Goal: Communication & Community: Answer question/provide support

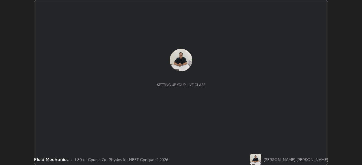
scroll to position [165, 361]
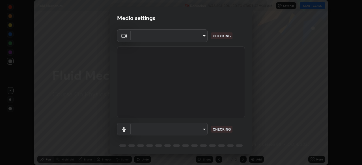
type input "6a58b21e3886260455e3a8f5b68a010b8d66c957dea9152d99a69134fe1af4a5"
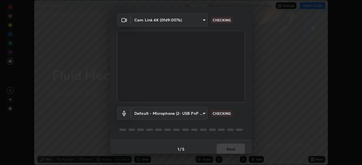
scroll to position [20, 0]
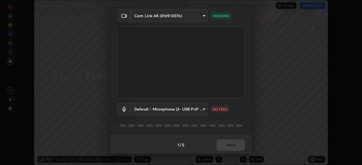
click at [204, 109] on body "Erase all Fluid Mechanics Recording WAS SCHEDULED TO START AT 9:30 AM Settings …" at bounding box center [181, 82] width 362 height 165
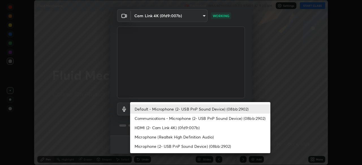
click at [232, 118] on li "Communications - Microphone (2- USB PnP Sound Device) (08bb:2902)" at bounding box center [200, 118] width 140 height 9
type input "communications"
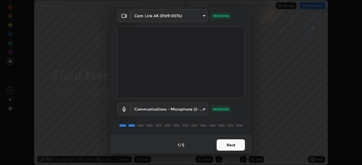
click at [237, 146] on button "Next" at bounding box center [230, 145] width 28 height 11
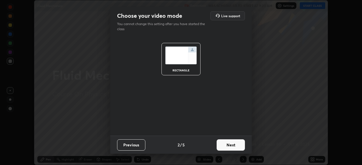
scroll to position [0, 0]
click at [238, 146] on button "Next" at bounding box center [230, 145] width 28 height 11
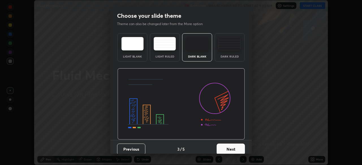
click at [238, 146] on button "Next" at bounding box center [230, 149] width 28 height 11
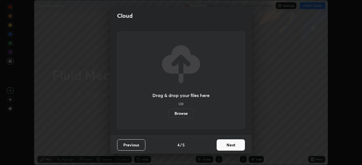
click at [238, 146] on button "Next" at bounding box center [230, 145] width 28 height 11
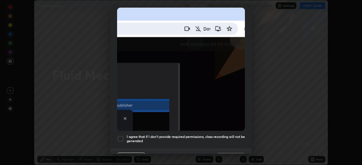
scroll to position [135, 0]
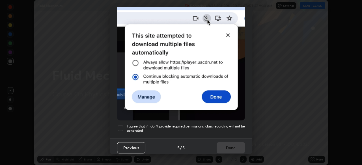
click at [241, 127] on h5 "I agree that if I don't provide required permissions, class recording will not …" at bounding box center [186, 128] width 118 height 9
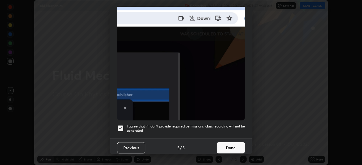
click at [237, 145] on button "Done" at bounding box center [230, 147] width 28 height 11
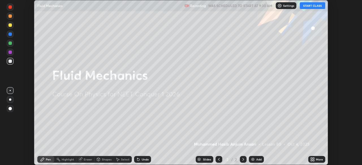
click at [306, 8] on button "START CLASS" at bounding box center [311, 5] width 25 height 7
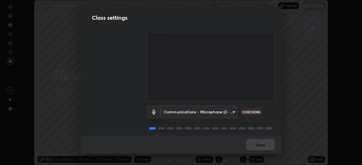
scroll to position [24, 0]
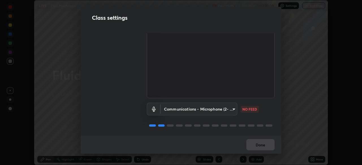
click at [233, 110] on body "Erase all LIVE Fluid Mechanics Recording 00:00:41 / 02:20:00 Settings End Class…" at bounding box center [181, 82] width 362 height 165
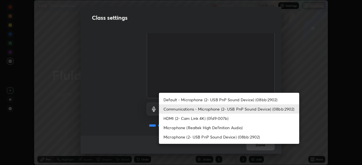
click at [249, 99] on li "Default - Microphone (2- USB PnP Sound Device) (08bb:2902)" at bounding box center [229, 99] width 140 height 9
type input "default"
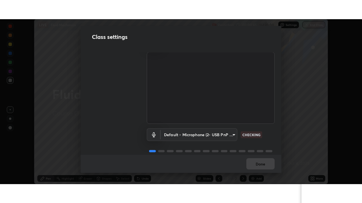
scroll to position [18, 0]
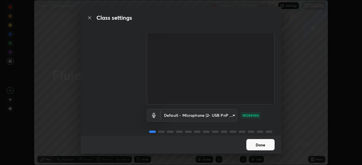
click at [267, 144] on button "Done" at bounding box center [260, 144] width 28 height 11
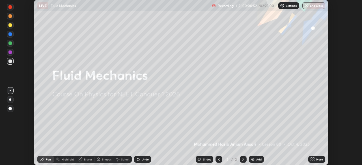
click at [313, 7] on button "End Class" at bounding box center [313, 5] width 23 height 7
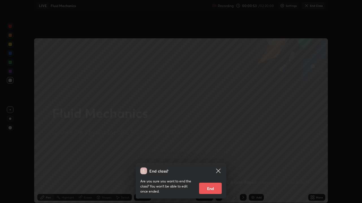
scroll to position [203, 362]
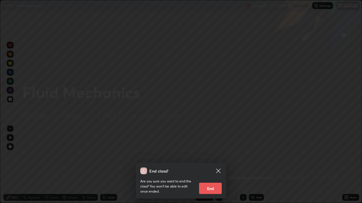
click at [283, 143] on div "End class? Are you sure you want to end the class? You won’t be able to edit on…" at bounding box center [181, 101] width 362 height 203
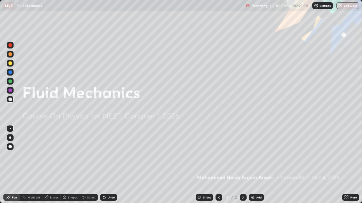
click at [260, 165] on div "Add" at bounding box center [256, 197] width 15 height 7
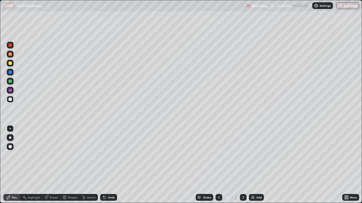
click at [11, 46] on div at bounding box center [9, 45] width 3 height 3
click at [109, 165] on div "Undo" at bounding box center [108, 197] width 17 height 7
click at [110, 165] on div "Undo" at bounding box center [111, 197] width 7 height 3
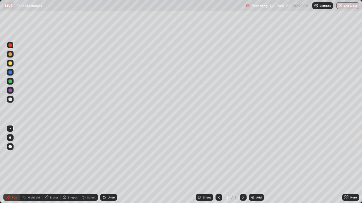
click at [109, 165] on div "Undo" at bounding box center [111, 197] width 7 height 3
click at [11, 139] on div at bounding box center [10, 137] width 7 height 7
click at [57, 165] on div "Eraser" at bounding box center [51, 197] width 18 height 7
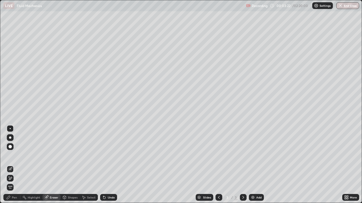
click at [16, 165] on div "Pen" at bounding box center [14, 197] width 5 height 3
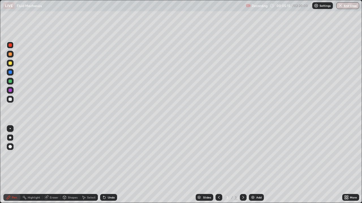
click at [10, 99] on div at bounding box center [9, 99] width 3 height 3
click at [110, 165] on div "Undo" at bounding box center [111, 197] width 7 height 3
click at [13, 46] on div at bounding box center [10, 45] width 7 height 7
click at [12, 101] on div at bounding box center [10, 99] width 7 height 7
click at [110, 165] on div "Undo" at bounding box center [111, 197] width 7 height 3
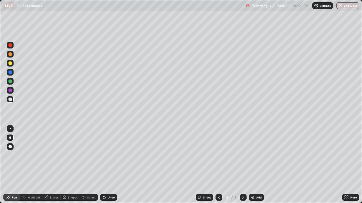
click at [112, 165] on div "Undo" at bounding box center [108, 197] width 17 height 7
click at [110, 165] on div "Undo" at bounding box center [108, 197] width 17 height 7
click at [111, 165] on div "Undo" at bounding box center [108, 197] width 17 height 7
click at [112, 165] on div "Undo" at bounding box center [108, 197] width 17 height 7
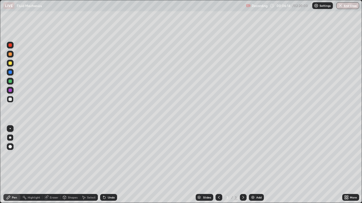
click at [112, 165] on div "Undo" at bounding box center [108, 197] width 17 height 7
click at [114, 165] on div "Undo" at bounding box center [108, 197] width 17 height 7
click at [112, 165] on div "Undo" at bounding box center [108, 197] width 17 height 7
click at [253, 165] on img at bounding box center [252, 198] width 5 height 5
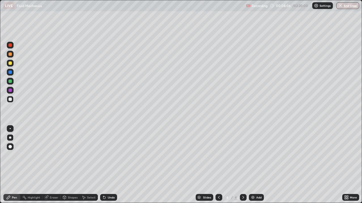
click at [11, 46] on div at bounding box center [9, 45] width 3 height 3
click at [10, 100] on div at bounding box center [9, 99] width 3 height 3
click at [113, 165] on div "Undo" at bounding box center [108, 197] width 17 height 7
click at [112, 165] on div "Undo" at bounding box center [111, 197] width 7 height 3
click at [54, 165] on div "Eraser" at bounding box center [54, 197] width 8 height 3
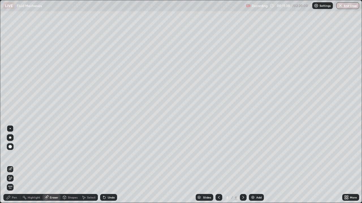
click at [10, 138] on div at bounding box center [10, 138] width 2 height 2
click at [14, 165] on div "Pen" at bounding box center [11, 197] width 17 height 7
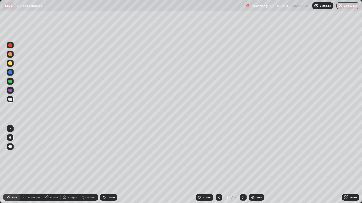
click at [11, 90] on div at bounding box center [9, 90] width 3 height 3
click at [252, 165] on img at bounding box center [252, 198] width 5 height 5
click at [109, 165] on div "Undo" at bounding box center [111, 197] width 7 height 3
click at [113, 165] on div "Undo" at bounding box center [108, 197] width 17 height 7
click at [111, 165] on div "Undo" at bounding box center [108, 197] width 17 height 7
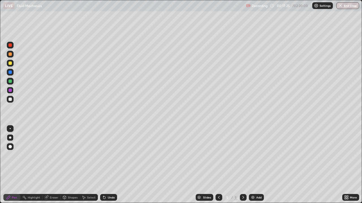
click at [108, 165] on div "Undo" at bounding box center [108, 197] width 17 height 7
click at [113, 165] on div "Undo" at bounding box center [108, 197] width 17 height 7
click at [108, 165] on div "Undo" at bounding box center [111, 197] width 7 height 3
click at [114, 165] on div "Undo" at bounding box center [111, 197] width 7 height 3
click at [110, 165] on div "Undo" at bounding box center [111, 197] width 7 height 3
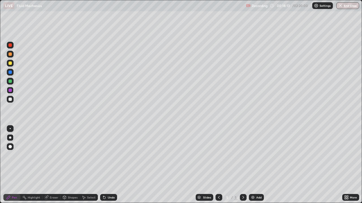
click at [10, 82] on div at bounding box center [9, 81] width 3 height 3
click at [112, 165] on div "Undo" at bounding box center [111, 197] width 7 height 3
click at [111, 165] on div "Undo" at bounding box center [111, 197] width 7 height 3
click at [58, 165] on div "Eraser" at bounding box center [51, 197] width 18 height 7
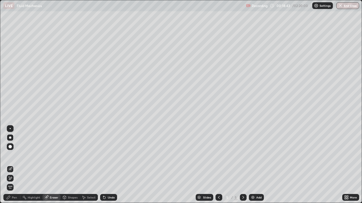
click at [18, 165] on div "Pen" at bounding box center [11, 197] width 17 height 7
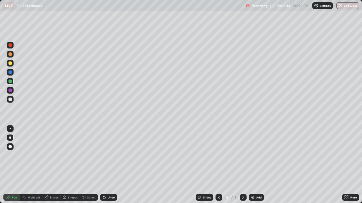
click at [18, 165] on div "Pen" at bounding box center [11, 197] width 17 height 7
click at [250, 165] on img at bounding box center [252, 198] width 5 height 5
click at [11, 101] on div at bounding box center [9, 99] width 3 height 3
click at [110, 165] on div "Undo" at bounding box center [111, 197] width 7 height 3
click at [112, 165] on div "Undo" at bounding box center [108, 197] width 17 height 7
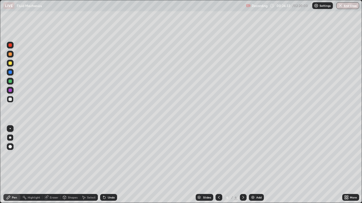
click at [252, 165] on img at bounding box center [252, 198] width 5 height 5
click at [216, 165] on icon at bounding box center [218, 198] width 5 height 5
click at [242, 165] on icon at bounding box center [243, 198] width 5 height 5
click at [57, 165] on div "Eraser" at bounding box center [54, 197] width 8 height 3
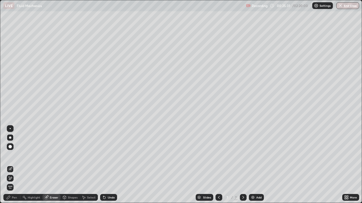
click at [18, 165] on div "Pen" at bounding box center [11, 197] width 17 height 7
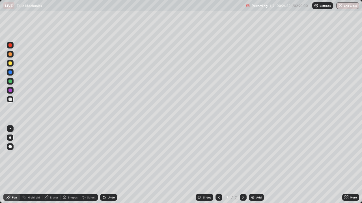
click at [92, 165] on div "Select" at bounding box center [91, 197] width 8 height 3
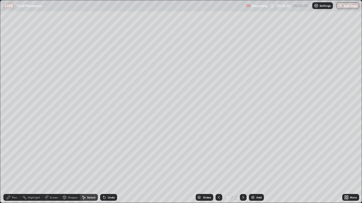
click at [53, 165] on div "Eraser" at bounding box center [54, 197] width 8 height 3
click at [16, 165] on div "Pen" at bounding box center [14, 197] width 5 height 3
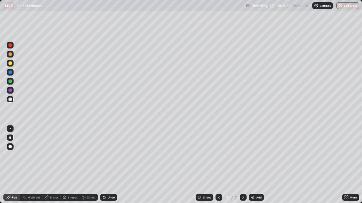
click at [217, 165] on icon at bounding box center [218, 198] width 5 height 5
click at [242, 165] on icon at bounding box center [243, 198] width 5 height 5
click at [55, 165] on div "Eraser" at bounding box center [54, 197] width 8 height 3
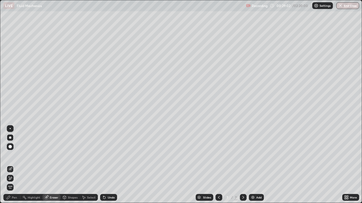
click at [19, 165] on div "Pen" at bounding box center [11, 197] width 17 height 7
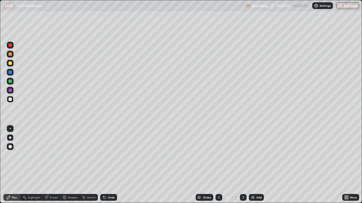
click at [113, 165] on div "Undo" at bounding box center [111, 197] width 7 height 3
click at [112, 165] on div "Undo" at bounding box center [111, 197] width 7 height 3
click at [217, 165] on div at bounding box center [218, 197] width 7 height 7
click at [218, 165] on icon at bounding box center [218, 198] width 5 height 5
click at [218, 165] on div at bounding box center [218, 197] width 7 height 7
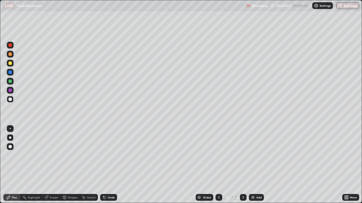
click at [240, 165] on div at bounding box center [243, 197] width 7 height 7
click at [242, 165] on icon at bounding box center [243, 198] width 5 height 5
click at [218, 165] on icon at bounding box center [218, 198] width 5 height 5
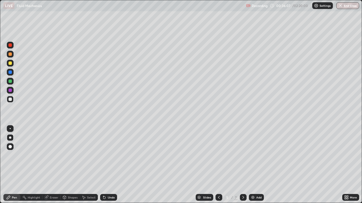
click at [240, 165] on div at bounding box center [243, 197] width 7 height 11
click at [240, 165] on div at bounding box center [243, 197] width 7 height 7
click at [217, 165] on icon at bounding box center [218, 198] width 5 height 5
click at [242, 165] on icon at bounding box center [243, 198] width 5 height 5
click at [252, 165] on img at bounding box center [252, 198] width 5 height 5
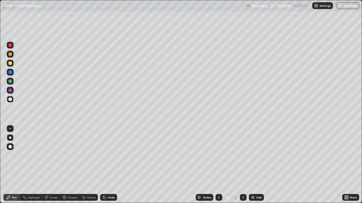
click at [11, 45] on div at bounding box center [9, 45] width 3 height 3
click at [110, 165] on div "Undo" at bounding box center [111, 197] width 7 height 3
click at [109, 165] on div "Undo" at bounding box center [111, 197] width 7 height 3
click at [10, 100] on div at bounding box center [9, 99] width 3 height 3
click at [112, 165] on div "Undo" at bounding box center [111, 197] width 7 height 3
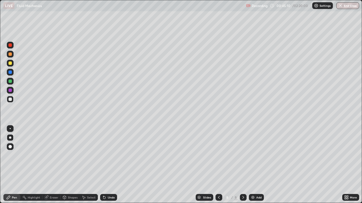
click at [11, 91] on div at bounding box center [9, 90] width 3 height 3
click at [54, 165] on div "Eraser" at bounding box center [54, 197] width 8 height 3
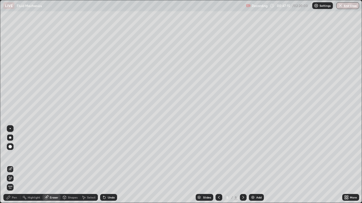
click at [17, 165] on div "Pen" at bounding box center [14, 197] width 5 height 3
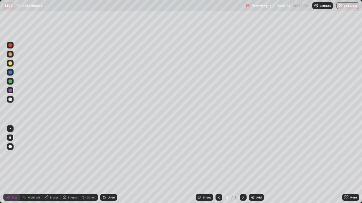
click at [12, 101] on div at bounding box center [10, 99] width 7 height 7
click at [113, 165] on div "Undo" at bounding box center [108, 197] width 17 height 7
click at [256, 165] on div "Add" at bounding box center [258, 197] width 5 height 3
click at [12, 47] on div at bounding box center [10, 45] width 7 height 7
click at [116, 165] on div "Undo" at bounding box center [108, 197] width 17 height 7
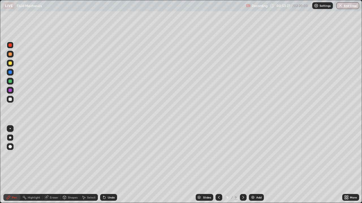
click at [114, 165] on div "Undo" at bounding box center [111, 197] width 7 height 3
click at [114, 165] on div "Undo" at bounding box center [108, 197] width 17 height 7
click at [112, 165] on div "Undo" at bounding box center [108, 197] width 17 height 7
click at [113, 165] on div "Undo" at bounding box center [108, 197] width 17 height 7
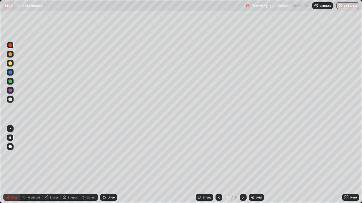
click at [113, 165] on div "Undo" at bounding box center [108, 197] width 17 height 7
click at [114, 165] on div "Undo" at bounding box center [111, 197] width 7 height 3
click at [111, 165] on div "Undo" at bounding box center [111, 197] width 7 height 3
click at [112, 165] on div "Undo" at bounding box center [111, 197] width 7 height 3
click at [111, 165] on div "Undo" at bounding box center [111, 197] width 7 height 3
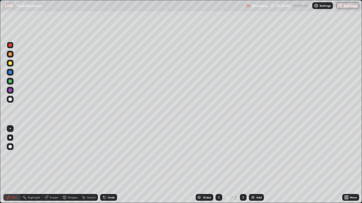
click at [111, 165] on div "Undo" at bounding box center [111, 197] width 7 height 3
click at [111, 165] on div "Undo" at bounding box center [108, 197] width 17 height 7
click at [10, 99] on div at bounding box center [9, 99] width 3 height 3
click at [249, 165] on div "Add" at bounding box center [256, 197] width 15 height 7
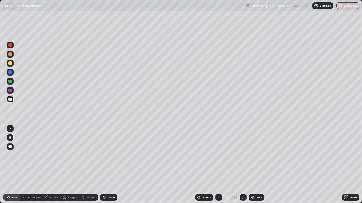
click at [10, 45] on div at bounding box center [9, 45] width 3 height 3
click at [10, 99] on div at bounding box center [9, 99] width 3 height 3
click at [55, 165] on div "Eraser" at bounding box center [54, 197] width 8 height 3
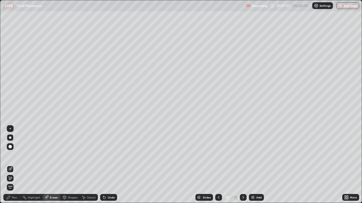
click at [13, 165] on div "Pen" at bounding box center [14, 197] width 5 height 3
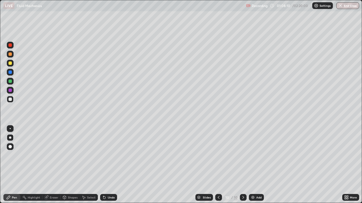
click at [10, 90] on div at bounding box center [9, 90] width 3 height 3
click at [55, 165] on div "Eraser" at bounding box center [54, 197] width 8 height 3
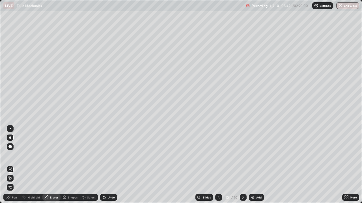
click at [15, 165] on div "Pen" at bounding box center [14, 197] width 5 height 3
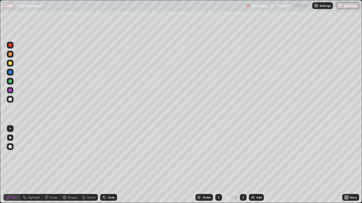
click at [111, 165] on div "Undo" at bounding box center [111, 197] width 7 height 3
click at [111, 165] on div "Undo" at bounding box center [108, 197] width 17 height 7
click at [55, 165] on div "Eraser" at bounding box center [54, 197] width 8 height 3
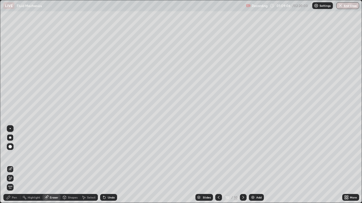
click at [17, 165] on div "Pen" at bounding box center [14, 197] width 5 height 3
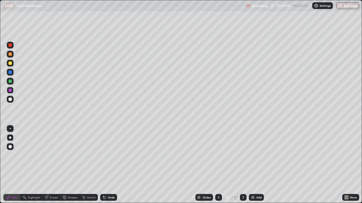
click at [112, 165] on div "Undo" at bounding box center [111, 197] width 7 height 3
click at [12, 101] on div at bounding box center [10, 99] width 7 height 7
click at [218, 165] on icon at bounding box center [218, 198] width 5 height 5
click at [242, 165] on icon at bounding box center [243, 198] width 5 height 5
click at [111, 165] on div "Undo" at bounding box center [111, 197] width 7 height 3
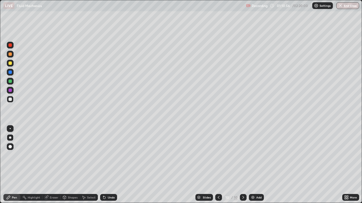
click at [111, 165] on div "Undo" at bounding box center [111, 197] width 7 height 3
click at [13, 91] on div at bounding box center [10, 90] width 7 height 7
click at [109, 165] on div "Undo" at bounding box center [111, 197] width 7 height 3
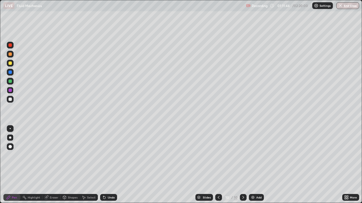
click at [109, 165] on div "Undo" at bounding box center [111, 197] width 7 height 3
click at [108, 165] on div "Undo" at bounding box center [111, 197] width 7 height 3
click at [108, 165] on div "Undo" at bounding box center [108, 197] width 17 height 7
click at [11, 102] on div at bounding box center [10, 99] width 7 height 7
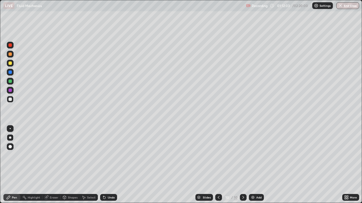
click at [111, 165] on div "Undo" at bounding box center [108, 197] width 17 height 7
click at [113, 165] on div "Undo" at bounding box center [111, 197] width 7 height 3
click at [111, 165] on div "Undo" at bounding box center [111, 197] width 7 height 3
click at [112, 165] on div "Undo" at bounding box center [111, 197] width 7 height 3
click at [110, 165] on div "Undo" at bounding box center [111, 197] width 7 height 3
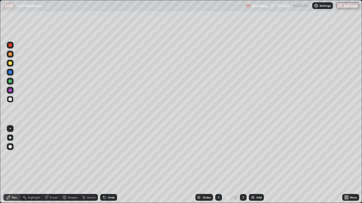
click at [108, 165] on div "Undo" at bounding box center [111, 197] width 7 height 3
click at [112, 165] on div "Undo" at bounding box center [111, 197] width 7 height 3
click at [108, 165] on div "Undo" at bounding box center [111, 197] width 7 height 3
click at [109, 165] on div "Undo" at bounding box center [108, 197] width 17 height 7
click at [252, 165] on img at bounding box center [252, 198] width 5 height 5
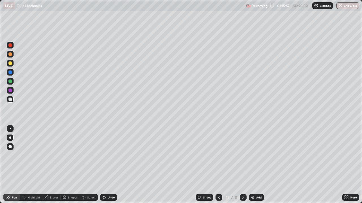
click at [10, 45] on div at bounding box center [9, 45] width 3 height 3
click at [109, 165] on div "Undo" at bounding box center [111, 197] width 7 height 3
click at [10, 101] on div at bounding box center [9, 99] width 3 height 3
click at [111, 165] on div "Undo" at bounding box center [108, 197] width 17 height 7
click at [110, 165] on div "Undo" at bounding box center [111, 197] width 7 height 3
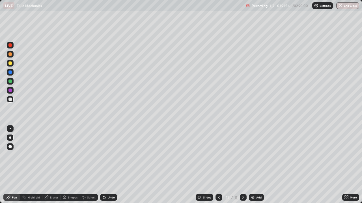
click at [116, 165] on div "Undo" at bounding box center [108, 197] width 17 height 7
click at [113, 165] on div "Undo" at bounding box center [111, 197] width 7 height 3
click at [114, 165] on div "Undo" at bounding box center [108, 197] width 17 height 7
click at [10, 92] on div at bounding box center [9, 90] width 3 height 3
click at [11, 101] on div at bounding box center [9, 99] width 3 height 3
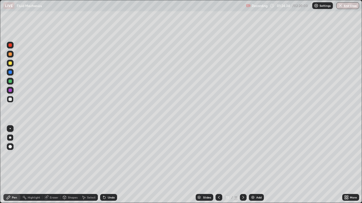
click at [110, 165] on div "Undo" at bounding box center [108, 197] width 17 height 7
click at [111, 165] on div "Undo" at bounding box center [111, 197] width 7 height 3
click at [252, 165] on img at bounding box center [252, 198] width 5 height 5
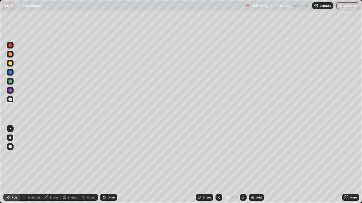
click at [12, 46] on div at bounding box center [10, 45] width 7 height 7
click at [113, 165] on div "Undo" at bounding box center [111, 197] width 7 height 3
click at [10, 99] on div at bounding box center [9, 99] width 3 height 3
click at [111, 165] on div "Undo" at bounding box center [111, 197] width 7 height 3
click at [57, 165] on div "Eraser" at bounding box center [54, 197] width 8 height 3
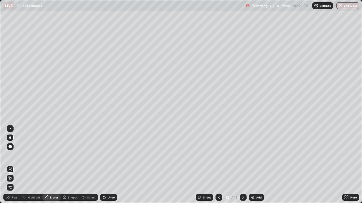
click at [16, 165] on div "Pen" at bounding box center [14, 197] width 5 height 3
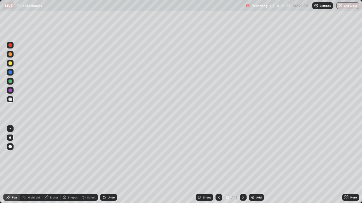
click at [8, 84] on div at bounding box center [10, 81] width 7 height 7
click at [13, 100] on div at bounding box center [10, 99] width 7 height 7
click at [114, 165] on div "Undo" at bounding box center [108, 197] width 17 height 7
click at [111, 165] on div "Undo" at bounding box center [108, 197] width 17 height 7
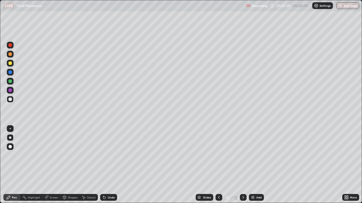
click at [109, 165] on div "Undo" at bounding box center [111, 197] width 7 height 3
click at [108, 165] on div "Undo" at bounding box center [111, 197] width 7 height 3
click at [13, 82] on div at bounding box center [10, 81] width 7 height 7
click at [10, 100] on div at bounding box center [9, 99] width 3 height 3
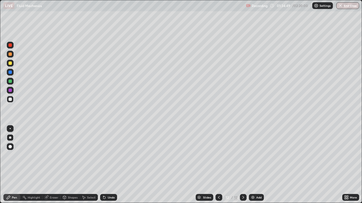
click at [109, 165] on div "Undo" at bounding box center [111, 197] width 7 height 3
click at [111, 165] on div "Undo" at bounding box center [111, 197] width 7 height 3
click at [108, 165] on div "Undo" at bounding box center [111, 197] width 7 height 3
click at [242, 165] on icon at bounding box center [243, 198] width 5 height 5
click at [251, 165] on img at bounding box center [252, 198] width 5 height 5
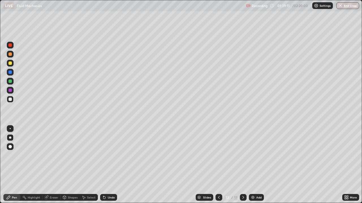
click at [10, 45] on div at bounding box center [9, 45] width 3 height 3
click at [12, 100] on div at bounding box center [10, 99] width 7 height 7
click at [252, 165] on img at bounding box center [252, 198] width 5 height 5
click at [10, 46] on div at bounding box center [9, 45] width 3 height 3
click at [10, 138] on div at bounding box center [10, 138] width 2 height 2
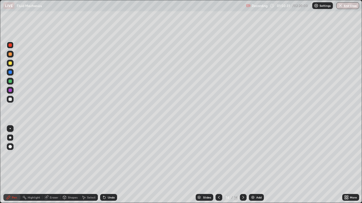
click at [10, 101] on div at bounding box center [9, 99] width 3 height 3
click at [111, 165] on div "Undo" at bounding box center [108, 197] width 17 height 7
click at [105, 165] on div "Undo" at bounding box center [108, 197] width 17 height 7
click at [114, 165] on div "Undo" at bounding box center [108, 197] width 17 height 7
click at [54, 165] on div "Eraser" at bounding box center [54, 197] width 8 height 3
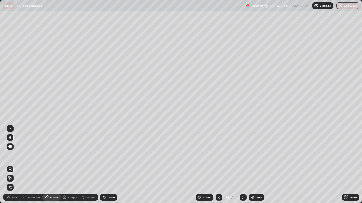
click at [17, 165] on div "Pen" at bounding box center [11, 197] width 17 height 7
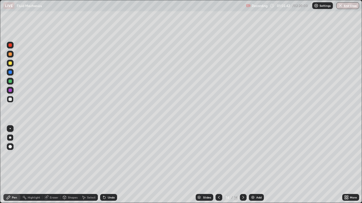
click at [205, 165] on div "Slides" at bounding box center [207, 197] width 8 height 3
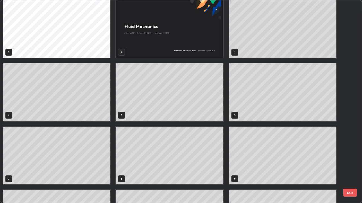
scroll to position [0, 0]
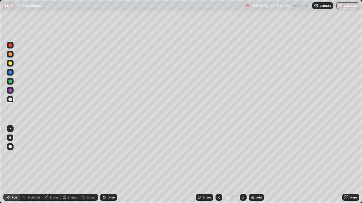
click at [10, 91] on div at bounding box center [9, 90] width 3 height 3
click at [205, 165] on div "Slides" at bounding box center [207, 197] width 8 height 3
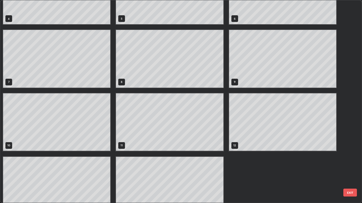
scroll to position [100, 0]
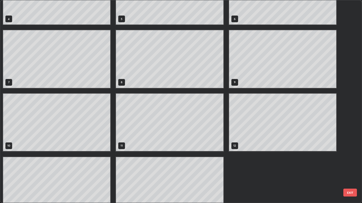
click at [270, 165] on div "1 2 3 4 5 6 7 8 9 10 11 12 13 14" at bounding box center [169, 59] width 338 height 317
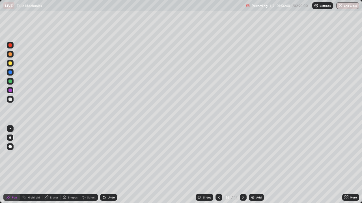
click at [242, 165] on icon at bounding box center [243, 198] width 5 height 5
click at [250, 165] on img at bounding box center [252, 198] width 5 height 5
click at [10, 82] on div at bounding box center [9, 81] width 3 height 3
click at [114, 165] on div "Undo" at bounding box center [111, 197] width 7 height 3
click at [114, 165] on div "Undo" at bounding box center [108, 197] width 17 height 7
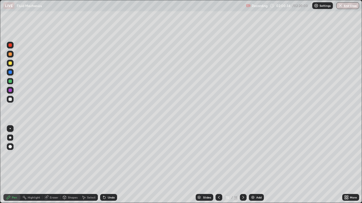
click at [115, 165] on div "Undo" at bounding box center [108, 197] width 17 height 7
click at [10, 99] on div at bounding box center [9, 99] width 3 height 3
click at [10, 73] on div at bounding box center [9, 72] width 3 height 3
click at [110, 165] on div "Undo" at bounding box center [111, 197] width 7 height 3
click at [110, 165] on div "Undo" at bounding box center [108, 197] width 17 height 7
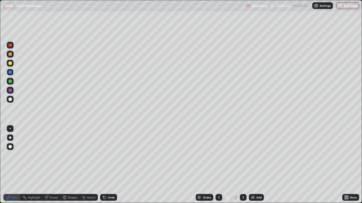
click at [56, 165] on div "Eraser" at bounding box center [54, 197] width 8 height 3
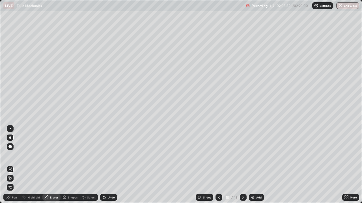
click at [13, 165] on div "Pen" at bounding box center [14, 197] width 5 height 3
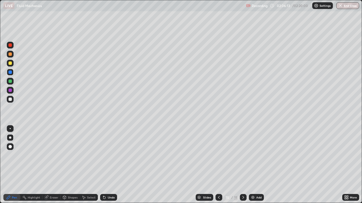
click at [349, 9] on button "End Class" at bounding box center [347, 5] width 23 height 7
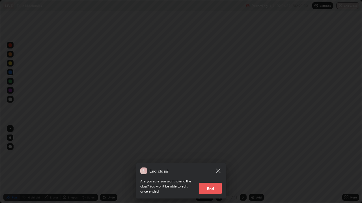
click at [220, 165] on button "End" at bounding box center [210, 188] width 23 height 11
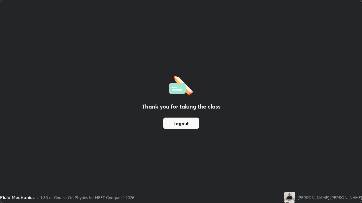
click at [188, 125] on button "Logout" at bounding box center [181, 123] width 36 height 11
click at [186, 126] on button "Logout" at bounding box center [181, 123] width 36 height 11
click at [185, 125] on button "Logout" at bounding box center [181, 123] width 36 height 11
click at [182, 128] on button "Logout" at bounding box center [181, 123] width 36 height 11
